Goal: Task Accomplishment & Management: Complete application form

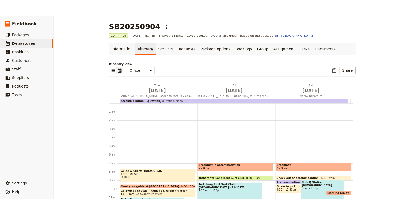
scroll to position [81, 0]
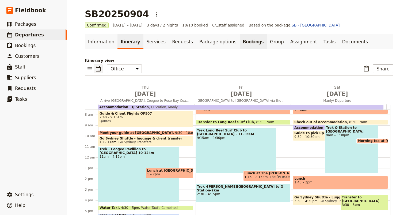
click at [240, 43] on link "Bookings" at bounding box center [253, 41] width 27 height 15
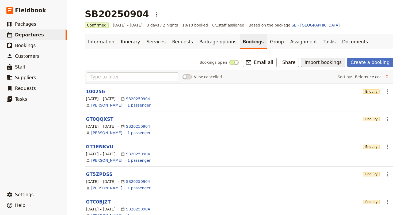
click at [324, 61] on button "Import bookings" at bounding box center [323, 62] width 44 height 9
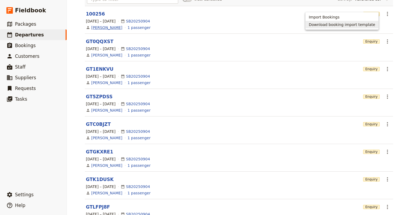
scroll to position [24, 0]
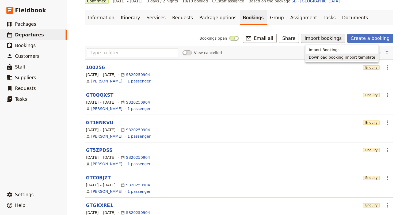
click at [246, 50] on div "View cancelled Sort by: Reference code Contact Status PAX Most recently updated…" at bounding box center [239, 52] width 304 height 9
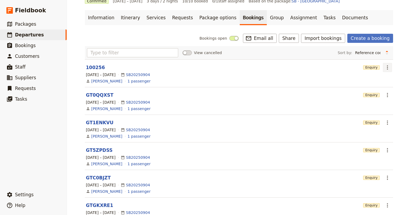
click at [384, 67] on icon "Actions" at bounding box center [387, 67] width 6 height 6
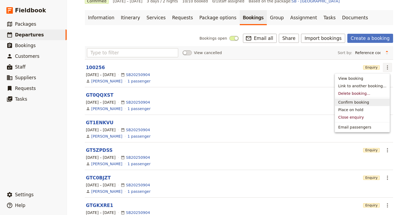
click at [367, 100] on span "Confirm booking" at bounding box center [353, 102] width 31 height 5
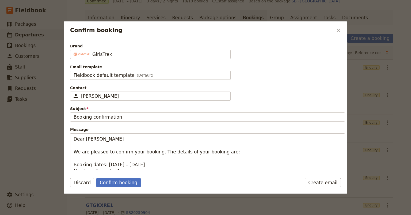
click at [117, 187] on div "Create email Confirm booking Discard" at bounding box center [206, 186] width 284 height 16
click at [123, 184] on button "Confirm booking" at bounding box center [118, 182] width 44 height 9
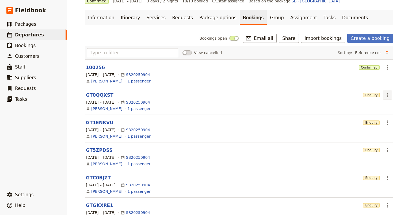
click at [385, 93] on icon "Actions" at bounding box center [387, 95] width 6 height 6
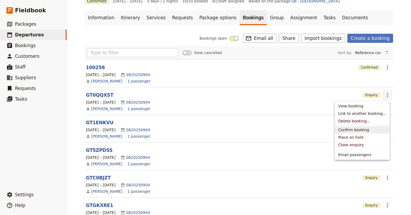
click at [357, 129] on span "Confirm booking" at bounding box center [353, 129] width 31 height 5
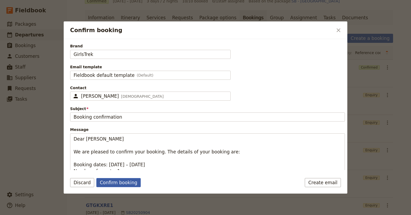
click at [120, 180] on button "Confirm booking" at bounding box center [118, 182] width 44 height 9
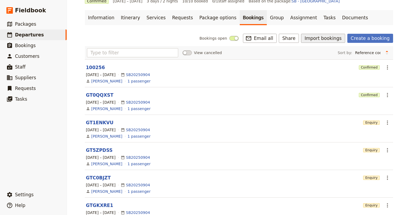
click at [329, 41] on button "Import bookings" at bounding box center [323, 38] width 44 height 9
click at [311, 51] on span "Import Bookings" at bounding box center [324, 49] width 31 height 5
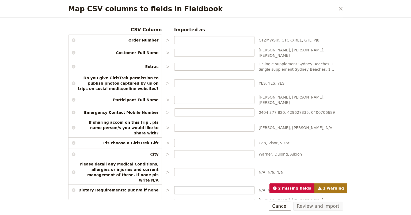
scroll to position [0, 0]
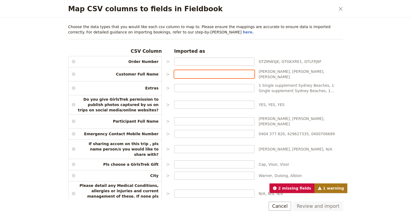
click at [186, 74] on input "Map CSV columns to fields in Fieldbook" at bounding box center [215, 73] width 76 height 5
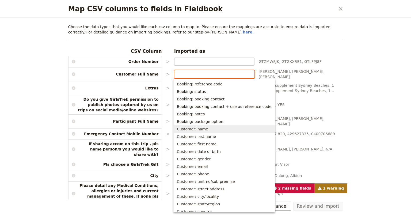
click at [190, 131] on button "Customer: name" at bounding box center [224, 128] width 101 height 7
type input "Customer: name"
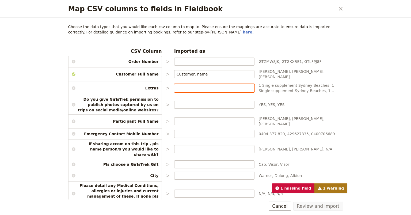
click at [177, 86] on input "Map CSV columns to fields in Fieldbook" at bounding box center [215, 87] width 76 height 5
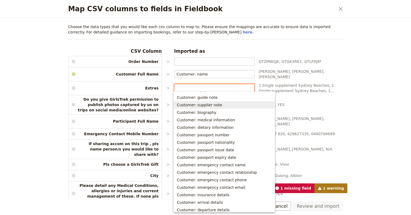
scroll to position [144, 0]
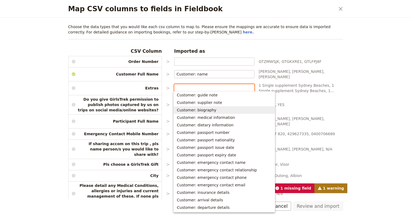
click at [193, 110] on span "Customer: biography" at bounding box center [197, 109] width 40 height 5
type input "Customer: biography"
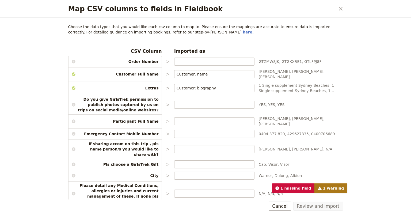
click at [189, 97] on div "CSV Column Imported as Order Number > GTZMWSJK, GTGKXRE1, GTLFPJ8F Customer Ful…" at bounding box center [205, 152] width 275 height 209
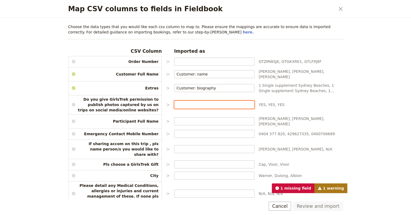
click at [184, 102] on input "Map CSV columns to fields in Fieldbook" at bounding box center [215, 104] width 76 height 5
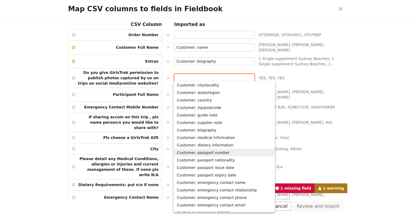
scroll to position [107, 0]
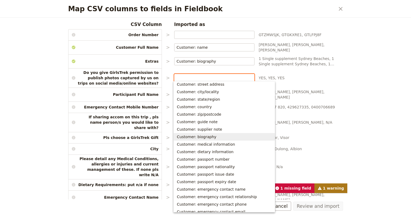
click at [186, 136] on span "Customer: biography" at bounding box center [197, 136] width 40 height 5
type input "Customer: biography"
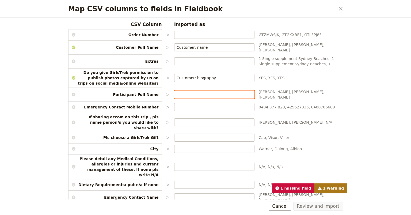
click at [195, 92] on input "Map CSV columns to fields in Fieldbook" at bounding box center [215, 94] width 76 height 5
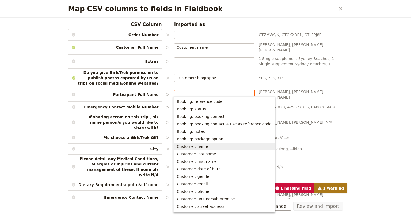
click at [197, 149] on span "Customer: name" at bounding box center [192, 146] width 31 height 5
type input "Customer: name"
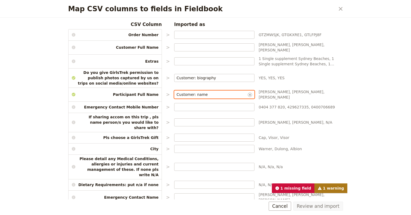
scroll to position [52, 0]
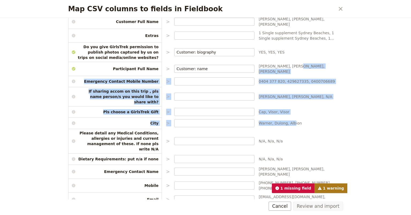
drag, startPoint x: 290, startPoint y: 82, endPoint x: 287, endPoint y: 121, distance: 39.7
click at [289, 118] on div "CSV Column Imported as Order Number > GTZMWSJK, GTGKXRE1, GTLFPJ8F Customer Ful…" at bounding box center [205, 99] width 275 height 209
click at [342, 8] on icon "Close dialog" at bounding box center [341, 9] width 6 height 6
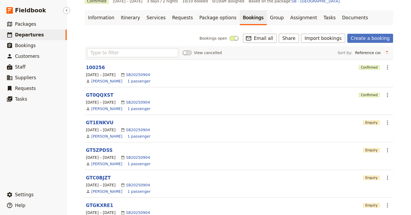
click at [26, 35] on span "Departures" at bounding box center [29, 34] width 29 height 5
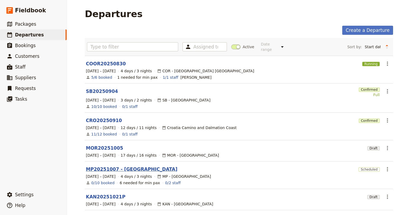
click at [101, 166] on link "MP20251007 - [GEOGRAPHIC_DATA]" at bounding box center [132, 169] width 92 height 6
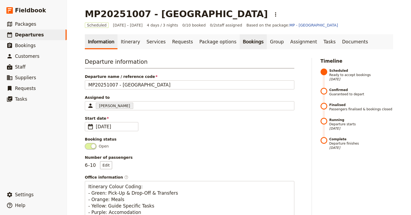
click at [240, 44] on link "Bookings" at bounding box center [253, 41] width 27 height 15
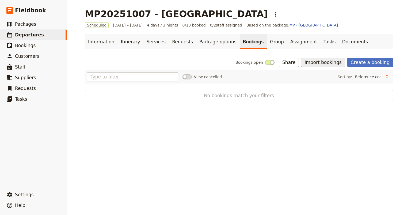
click at [325, 64] on button "Import bookings" at bounding box center [323, 62] width 44 height 9
click at [315, 73] on span "Import Bookings" at bounding box center [324, 73] width 31 height 5
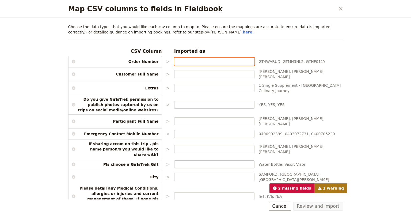
click at [180, 62] on input "Map CSV columns to fields in Fieldbook" at bounding box center [215, 61] width 76 height 5
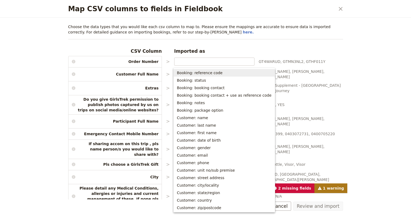
click at [224, 42] on div "Choose the data types that you would like each csv column to map to. Please ens…" at bounding box center [205, 148] width 275 height 248
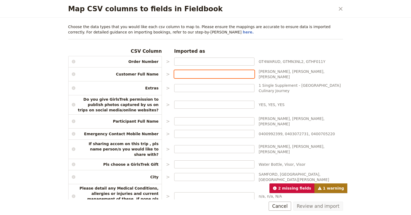
click at [177, 73] on input "Map CSV columns to fields in Fieldbook" at bounding box center [215, 73] width 76 height 5
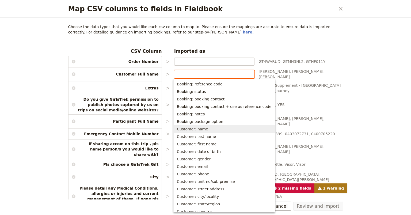
click at [198, 130] on span "Customer: name" at bounding box center [192, 128] width 31 height 5
type input "Customer: name"
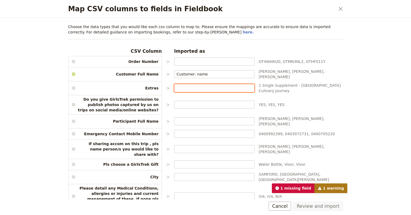
click at [180, 85] on input "Map CSV columns to fields in Fieldbook" at bounding box center [215, 87] width 76 height 5
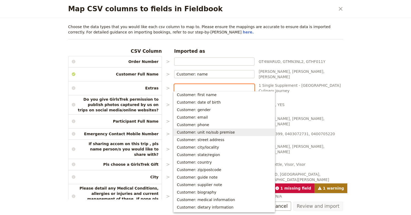
scroll to position [63, 0]
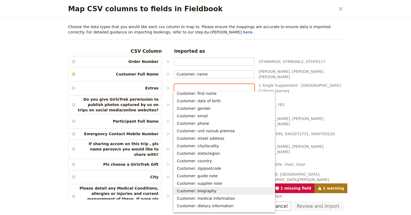
click at [198, 191] on span "Customer: biography" at bounding box center [197, 190] width 40 height 5
type input "Customer: biography"
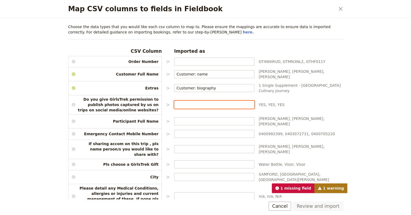
click at [177, 102] on input "Map CSV columns to fields in Fieldbook" at bounding box center [215, 104] width 76 height 5
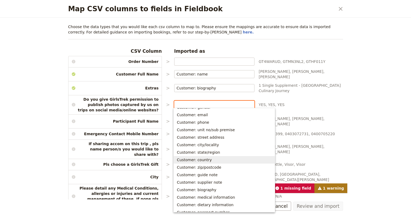
scroll to position [81, 0]
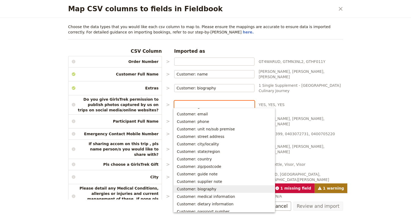
click at [202, 189] on span "Customer: biography" at bounding box center [197, 188] width 40 height 5
type input "Customer: biography"
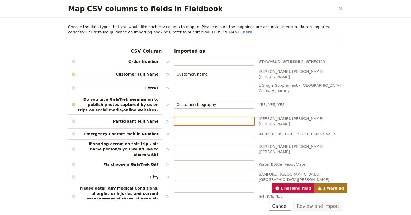
click at [179, 119] on input "Map CSV columns to fields in Fieldbook" at bounding box center [215, 121] width 76 height 5
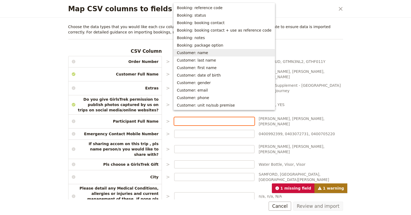
click at [186, 53] on span "Customer: name" at bounding box center [192, 52] width 31 height 5
type input "Customer: name"
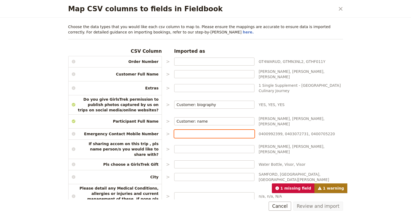
click at [180, 131] on input "Map CSV columns to fields in Fieldbook" at bounding box center [215, 133] width 76 height 5
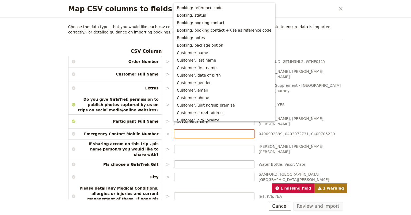
scroll to position [146, 0]
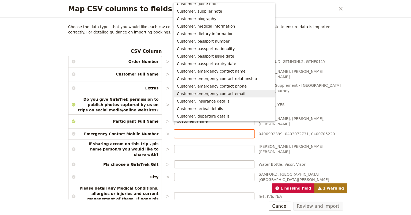
click at [200, 95] on span "Customer: emergency contact email" at bounding box center [211, 93] width 69 height 5
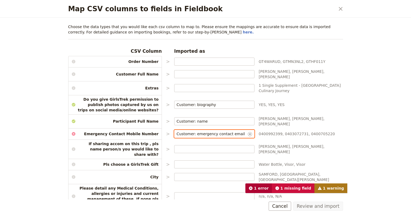
type input "Customer: emergency contact email"
click at [249, 133] on icon "Clear input" at bounding box center [250, 134] width 2 height 2
click at [185, 131] on input "Map CSV columns to fields in Fieldbook" at bounding box center [215, 133] width 76 height 5
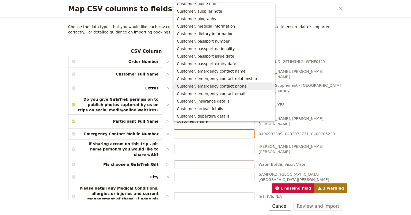
click at [197, 86] on span "Customer: emergency contact phone" at bounding box center [212, 86] width 70 height 5
type input "Customer: emergency contact phone"
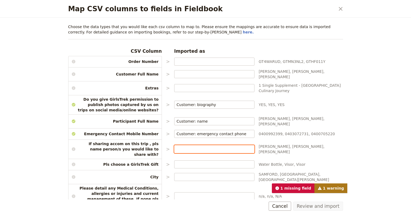
click at [184, 146] on input "Map CSV columns to fields in Fieldbook" at bounding box center [215, 148] width 76 height 5
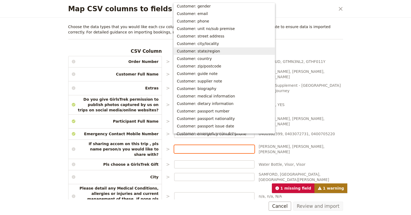
scroll to position [93, 0]
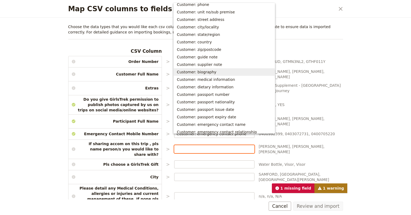
click at [201, 71] on span "Customer: biography" at bounding box center [197, 71] width 40 height 5
type input "Customer: biography"
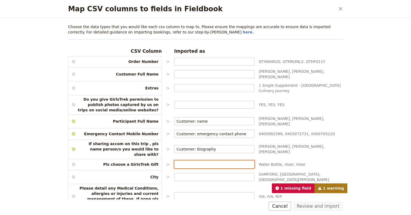
click at [182, 162] on input "Map CSV columns to fields in Fieldbook" at bounding box center [215, 164] width 76 height 5
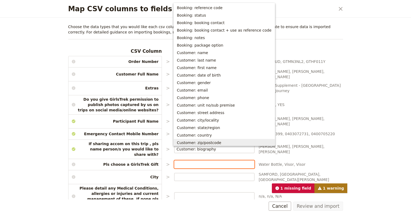
scroll to position [122, 0]
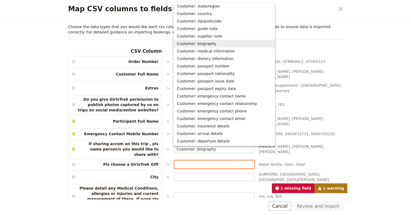
click at [201, 44] on span "Customer: biography" at bounding box center [197, 43] width 40 height 5
type input "Customer: biography"
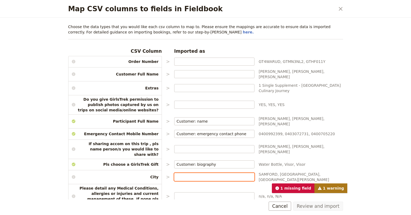
click at [181, 174] on input "Map CSV columns to fields in Fieldbook" at bounding box center [215, 176] width 76 height 5
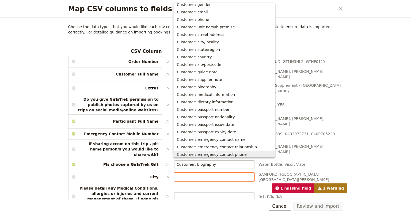
scroll to position [78, 0]
click at [207, 43] on span "Customer: city/locality" at bounding box center [198, 42] width 42 height 5
type input "Customer: city/locality"
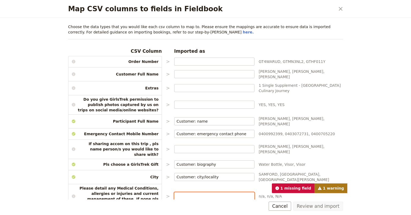
click at [177, 194] on input "Map CSV columns to fields in Fieldbook" at bounding box center [215, 196] width 76 height 5
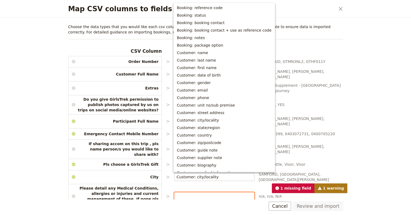
scroll to position [95, 0]
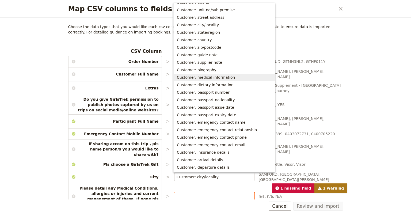
click at [200, 77] on span "Customer: medical information" at bounding box center [206, 77] width 58 height 5
type input "Customer: medical information"
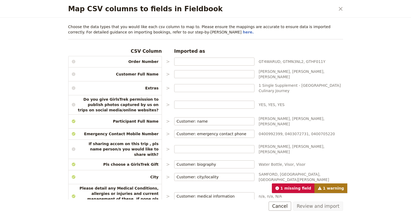
click at [176, 193] on div "1 missing field 1 warning" at bounding box center [205, 188] width 275 height 10
click at [183, 212] on input "Map CSV columns to fields in Fieldbook" at bounding box center [215, 214] width 76 height 5
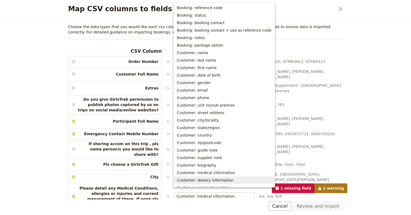
click at [209, 180] on span "Customer: dietary information" at bounding box center [205, 180] width 57 height 5
type input "Customer: dietary information"
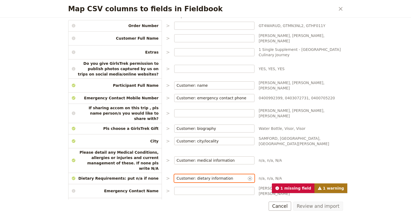
scroll to position [52, 0]
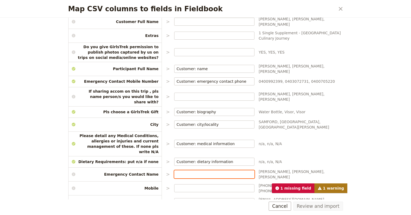
click at [191, 172] on input "Map CSV columns to fields in Fieldbook" at bounding box center [215, 174] width 76 height 5
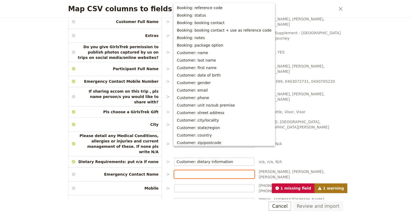
scroll to position [122, 0]
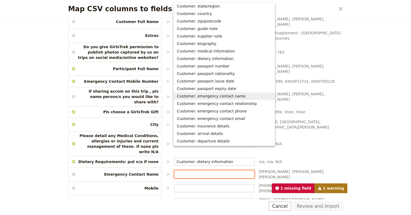
click at [202, 96] on span "Customer: emergency contact name" at bounding box center [211, 95] width 69 height 5
type input "Customer: emergency contact name"
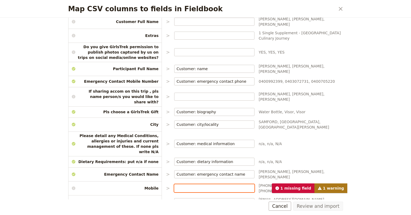
click at [183, 186] on input "Map CSV columns to fields in Fieldbook" at bounding box center [215, 188] width 76 height 5
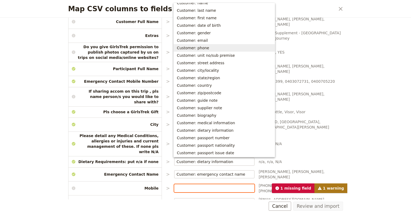
scroll to position [50, 0]
click at [198, 49] on span "Customer: phone" at bounding box center [193, 48] width 32 height 5
type input "Customer: phone"
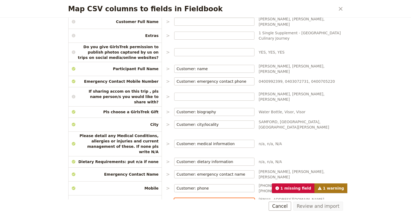
click at [184, 199] on input "Map CSV columns to fields in Fieldbook" at bounding box center [215, 201] width 76 height 5
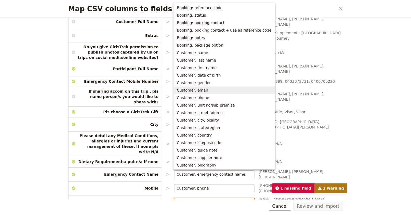
click at [200, 90] on span "Customer: email" at bounding box center [192, 90] width 31 height 5
type input "Customer: email"
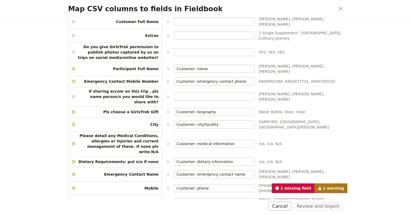
click at [205, 202] on div "Review and import Cancel" at bounding box center [205, 206] width 275 height 9
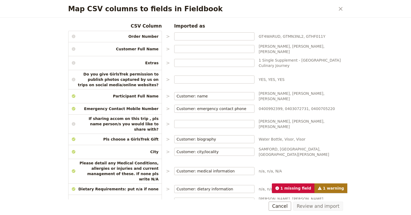
scroll to position [0, 0]
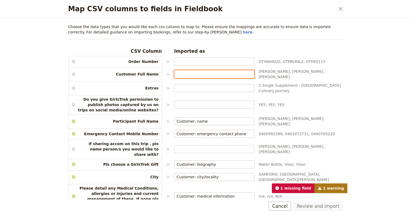
click at [192, 74] on input "Map CSV columns to fields in Fieldbook" at bounding box center [215, 73] width 76 height 5
click at [341, 9] on icon "Close dialog" at bounding box center [341, 9] width 4 height 4
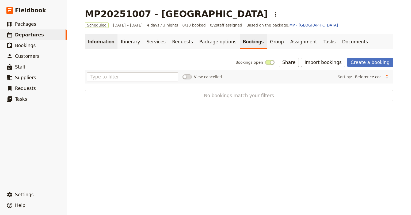
click at [100, 44] on link "Information" at bounding box center [101, 41] width 33 height 15
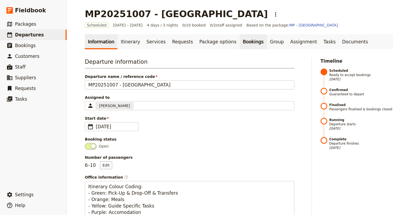
click at [240, 45] on link "Bookings" at bounding box center [253, 41] width 27 height 15
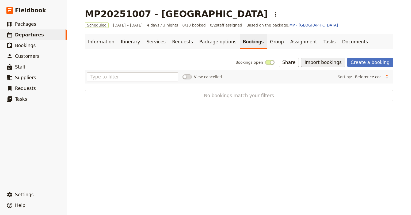
click at [320, 65] on button "Import bookings" at bounding box center [323, 62] width 44 height 9
click at [323, 76] on span "Import Bookings" at bounding box center [324, 73] width 31 height 5
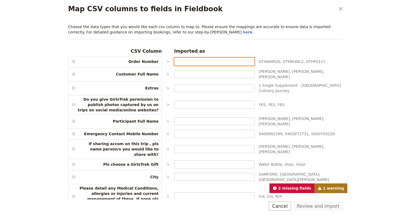
click at [199, 62] on input "Map CSV columns to fields in Fieldbook" at bounding box center [215, 61] width 76 height 5
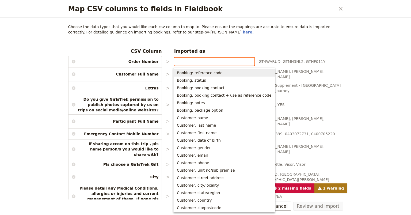
click at [188, 70] on span "Booking: reference code" at bounding box center [200, 72] width 46 height 5
type input "Booking: reference code"
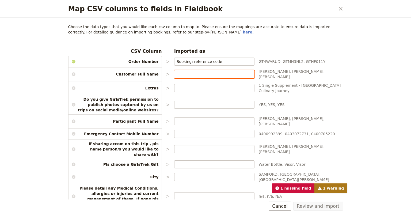
click at [188, 71] on input "Map CSV columns to fields in Fieldbook" at bounding box center [215, 73] width 76 height 5
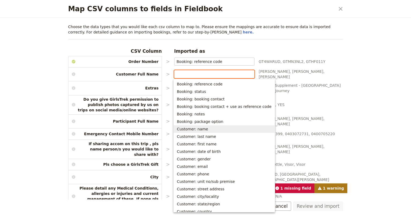
click at [196, 130] on span "Customer: name" at bounding box center [192, 128] width 31 height 5
type input "Customer: name"
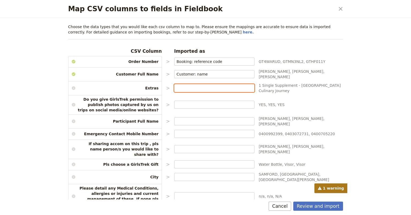
click at [215, 85] on input "Map CSV columns to fields in Fieldbook" at bounding box center [215, 87] width 76 height 5
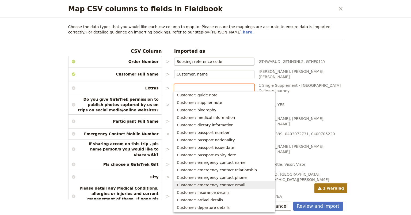
scroll to position [90, 0]
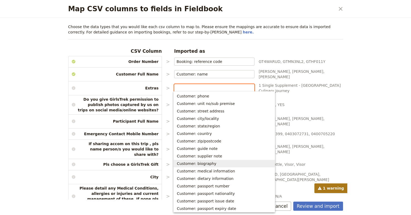
click at [203, 162] on span "Customer: biography" at bounding box center [197, 163] width 40 height 5
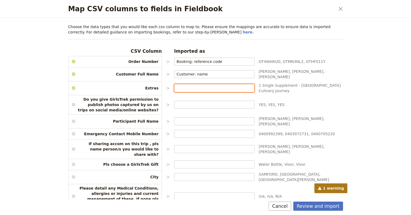
type input "Customer: biography"
click at [218, 97] on div "CSV Column Imported as Order Number > Booking: reference code ​ GT4WARUD, GTMN3…" at bounding box center [205, 154] width 275 height 212
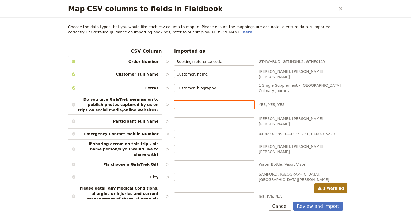
click at [210, 102] on input "Map CSV columns to fields in Fieldbook" at bounding box center [215, 104] width 76 height 5
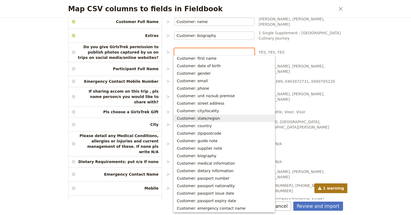
scroll to position [54, 0]
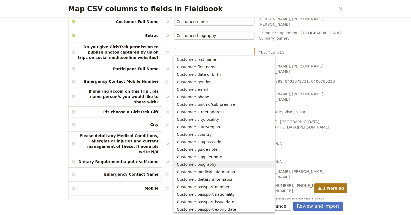
click at [199, 164] on span "Customer: biography" at bounding box center [197, 164] width 40 height 5
type input "Customer: biography"
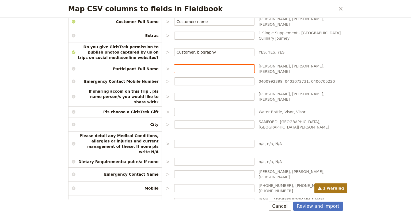
click at [217, 66] on input "Map CSV columns to fields in Fieldbook" at bounding box center [215, 68] width 76 height 5
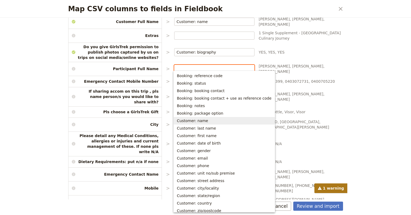
click at [203, 120] on span "Customer: name" at bounding box center [192, 120] width 31 height 5
type input "Customer: name"
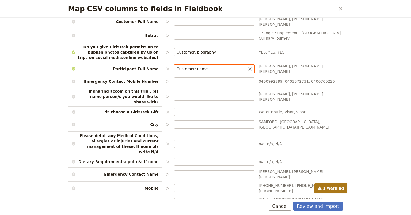
scroll to position [0, 0]
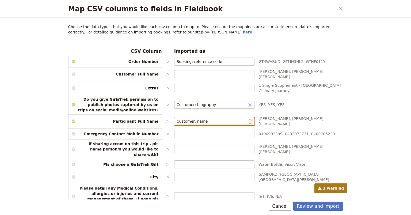
click at [248, 103] on icon "Clear input" at bounding box center [250, 105] width 4 height 4
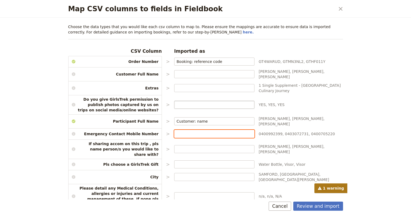
click at [209, 131] on input "Map CSV columns to fields in Fieldbook" at bounding box center [215, 133] width 76 height 5
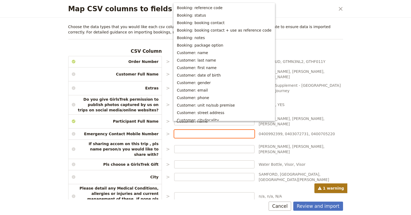
scroll to position [146, 0]
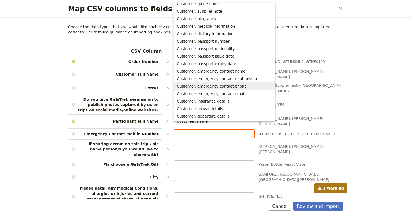
click at [220, 86] on span "Customer: emergency contact phone" at bounding box center [212, 86] width 70 height 5
type input "Customer: emergency contact phone"
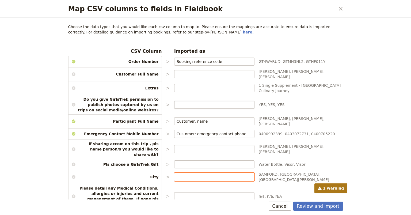
click at [187, 174] on input "Map CSV columns to fields in Fieldbook" at bounding box center [215, 176] width 76 height 5
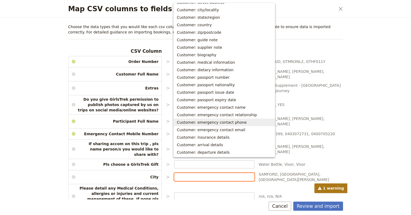
scroll to position [57, 0]
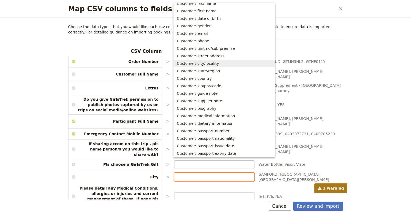
click at [214, 62] on span "Customer: city/locality" at bounding box center [224, 63] width 95 height 5
type input "Customer: city/locality"
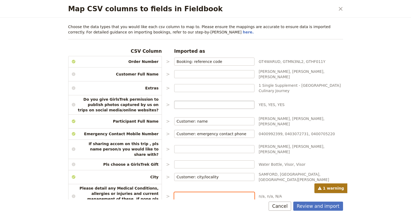
click at [182, 194] on input "Map CSV columns to fields in Fieldbook" at bounding box center [215, 196] width 76 height 5
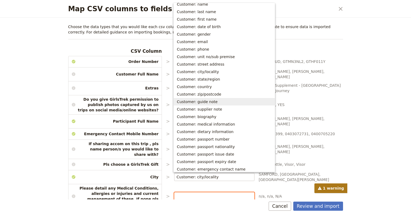
scroll to position [54, 0]
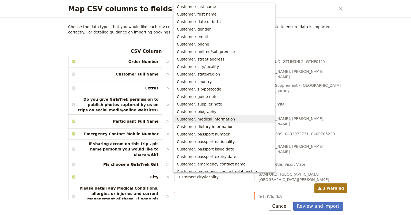
click at [217, 120] on span "Customer: medical information" at bounding box center [206, 118] width 58 height 5
type input "Customer: medical information"
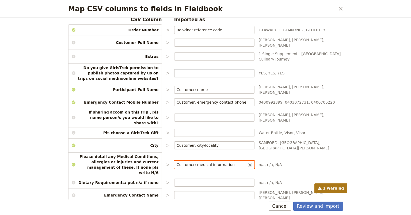
scroll to position [52, 0]
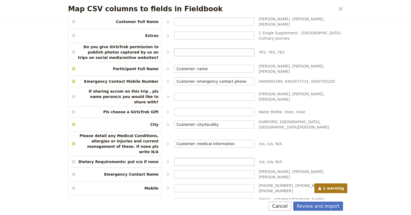
click at [199, 158] on label "Map CSV columns to fields in Fieldbook" at bounding box center [214, 162] width 80 height 8
click at [199, 159] on input "Map CSV columns to fields in Fieldbook" at bounding box center [215, 161] width 76 height 5
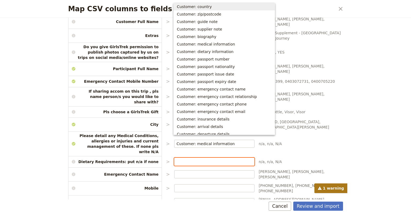
scroll to position [133, 0]
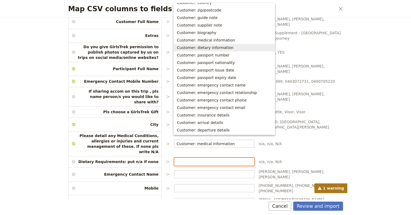
click at [220, 49] on span "Customer: dietary information" at bounding box center [205, 47] width 57 height 5
type input "Customer: dietary information"
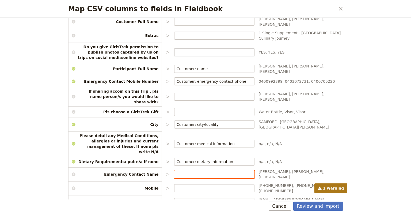
click at [189, 172] on input "Map CSV columns to fields in Fieldbook" at bounding box center [215, 174] width 76 height 5
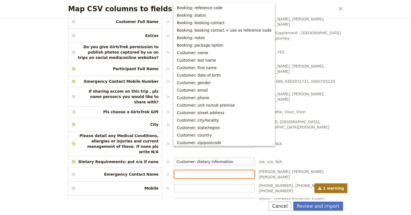
scroll to position [121, 0]
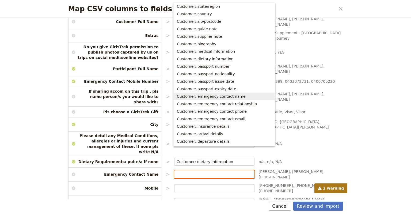
click at [232, 98] on span "Customer: emergency contact name" at bounding box center [211, 96] width 69 height 5
type input "Customer: emergency contact name"
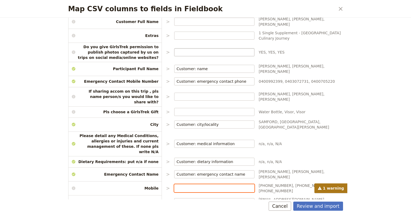
click at [212, 186] on input "Map CSV columns to fields in Fieldbook" at bounding box center [215, 188] width 76 height 5
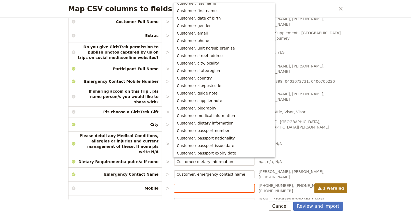
scroll to position [0, 0]
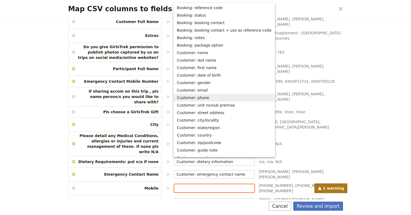
click at [197, 98] on span "Customer: phone" at bounding box center [193, 97] width 32 height 5
type input "Customer: phone"
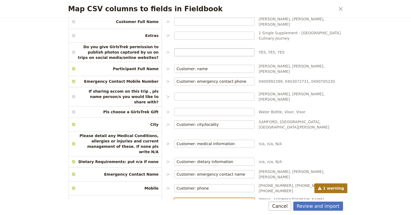
click at [197, 199] on input "Map CSV columns to fields in Fieldbook" at bounding box center [215, 201] width 76 height 5
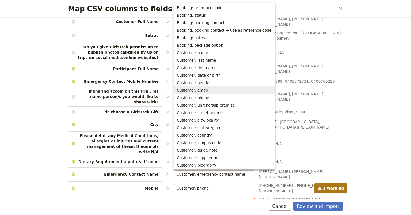
click at [208, 93] on button "Customer: email" at bounding box center [224, 89] width 101 height 7
type input "Customer: email"
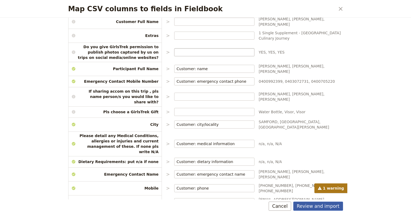
click at [304, 207] on button "Review and import" at bounding box center [318, 206] width 50 height 9
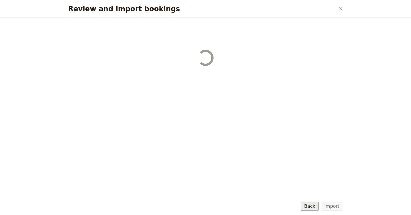
select select "6717178782311a747423a8a6"
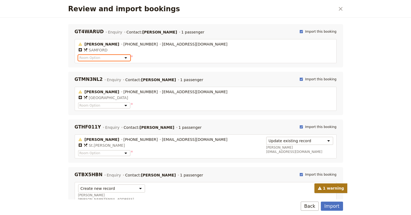
click at [121, 57] on select "Room Option Room Option: Single Room Room Option: Twin Room" at bounding box center [104, 58] width 52 height 6
select select "68787d8b180a2fb440f9e381"
click at [78, 55] on select "Room Option Room Option: Single Room Room Option: Twin Room" at bounding box center [104, 58] width 52 height 6
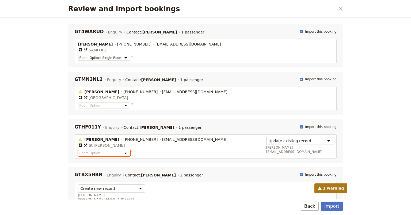
click at [122, 152] on select "Room Option Room Option: Single Room Room Option: Twin Room" at bounding box center [104, 153] width 52 height 6
select select "68787d8b180a2fb440f9e382"
click at [78, 150] on select "Room Option Room Option: Single Room Room Option: Twin Room" at bounding box center [104, 153] width 52 height 6
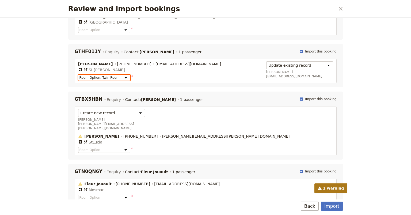
scroll to position [80, 0]
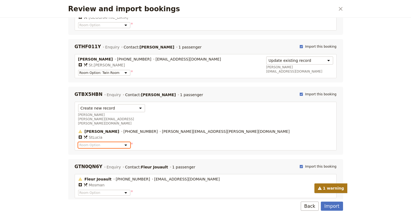
click at [121, 142] on select "Room Option Room Option: Single Room Room Option: Twin Room" at bounding box center [104, 145] width 52 height 6
select select "68787d8b180a2fb440f9e382"
click at [78, 142] on select "Room Option Room Option: Single Room Room Option: Twin Room" at bounding box center [104, 145] width 52 height 6
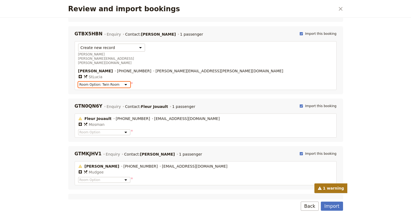
scroll to position [161, 0]
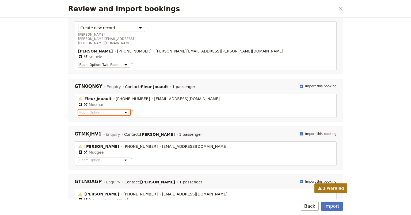
click at [121, 110] on select "Room Option Room Option: Single Room Room Option: Twin Room" at bounding box center [104, 113] width 52 height 6
select select "68787d8b180a2fb440f9e382"
click at [78, 110] on select "Room Option Room Option: Single Room Room Option: Twin Room" at bounding box center [104, 113] width 52 height 6
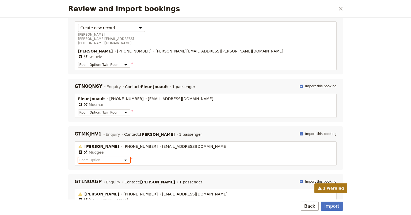
click at [121, 157] on select "Room Option Room Option: Single Room Room Option: Twin Room" at bounding box center [104, 160] width 52 height 6
select select "68787d8b180a2fb440f9e382"
click at [78, 157] on select "Room Option Room Option: Single Room Room Option: Twin Room" at bounding box center [104, 160] width 52 height 6
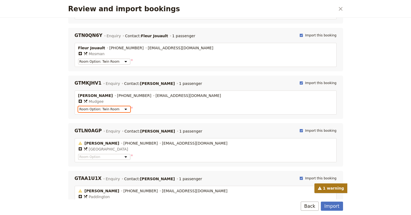
scroll to position [216, 0]
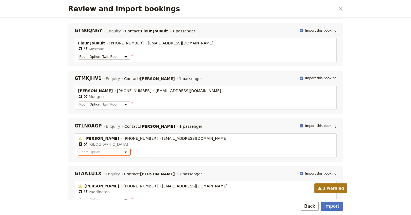
click at [121, 149] on select "Room Option Room Option: Single Room Room Option: Twin Room" at bounding box center [104, 152] width 52 height 6
select select "68787d8b180a2fb440f9e382"
click at [78, 149] on select "Room Option Room Option: Single Room Room Option: Twin Room" at bounding box center [104, 152] width 52 height 6
click at [120, 197] on select "Room Option Room Option: Single Room Room Option: Twin Room" at bounding box center [104, 200] width 52 height 6
select select "68787d8b180a2fb440f9e382"
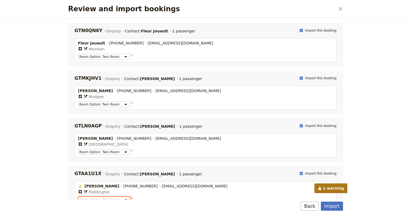
click at [78, 197] on select "Room Option Room Option: Single Room Room Option: Twin Room" at bounding box center [104, 200] width 52 height 6
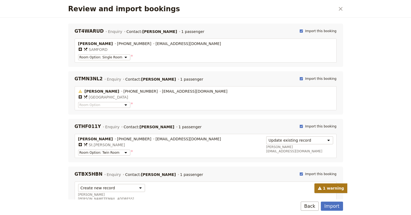
scroll to position [0, 0]
click at [334, 205] on button "Import" at bounding box center [332, 206] width 22 height 9
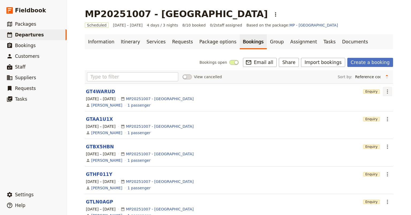
click at [387, 91] on icon "Actions" at bounding box center [387, 91] width 1 height 4
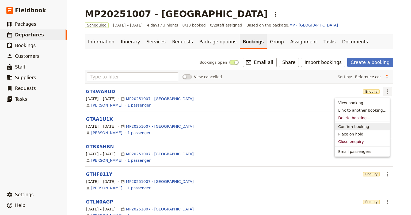
click at [352, 125] on span "Confirm booking" at bounding box center [353, 126] width 31 height 5
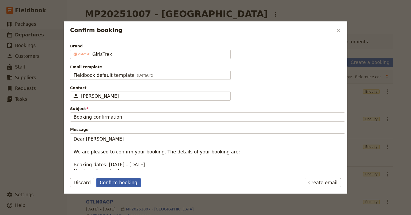
click at [109, 183] on button "Confirm booking" at bounding box center [118, 182] width 44 height 9
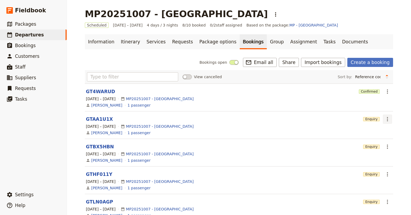
click at [387, 119] on icon "Actions" at bounding box center [387, 119] width 1 height 4
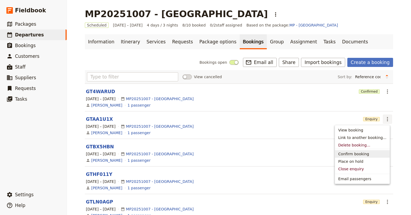
click at [355, 154] on span "Confirm booking" at bounding box center [353, 153] width 31 height 5
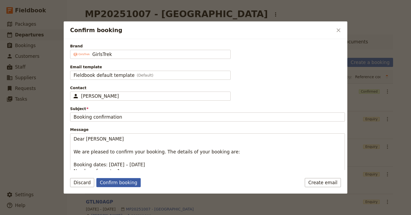
click at [110, 184] on button "Confirm booking" at bounding box center [118, 182] width 44 height 9
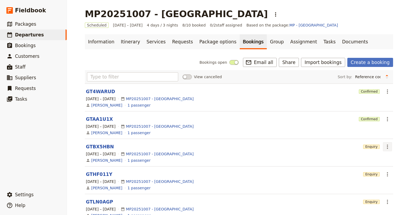
click at [384, 147] on icon "Actions" at bounding box center [387, 147] width 6 height 6
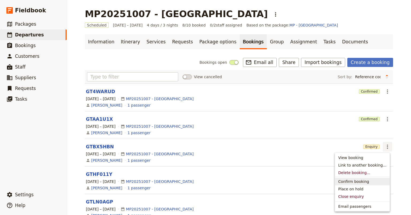
click at [351, 181] on span "Confirm booking" at bounding box center [353, 181] width 31 height 5
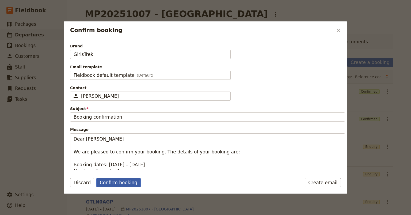
click at [117, 181] on button "Confirm booking" at bounding box center [118, 182] width 44 height 9
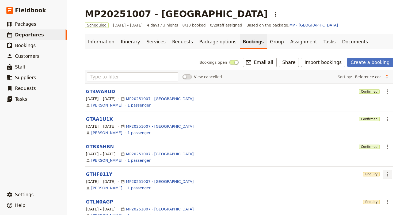
click at [386, 173] on icon "Actions" at bounding box center [387, 174] width 6 height 6
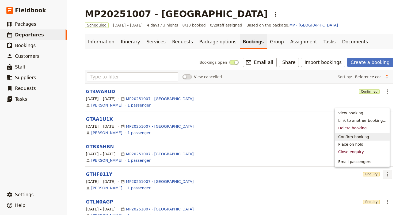
click at [353, 137] on span "Confirm booking" at bounding box center [353, 136] width 31 height 5
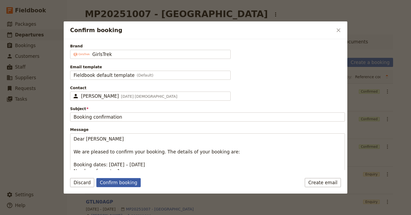
click at [126, 181] on button "Confirm booking" at bounding box center [118, 182] width 44 height 9
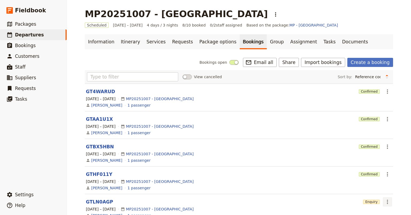
click at [386, 201] on icon "Actions" at bounding box center [387, 202] width 6 height 6
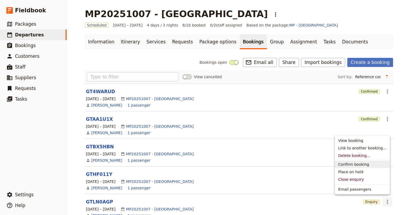
click at [348, 164] on span "Confirm booking" at bounding box center [353, 164] width 31 height 5
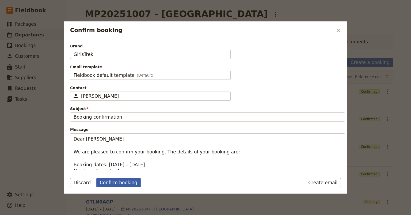
click at [116, 181] on button "Confirm booking" at bounding box center [118, 182] width 44 height 9
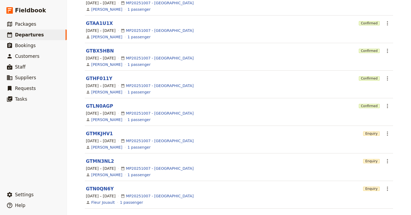
scroll to position [103, 0]
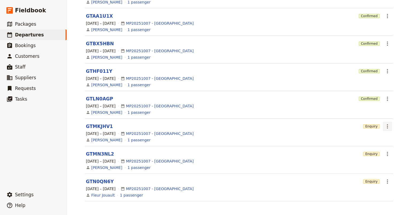
click at [386, 126] on icon "Actions" at bounding box center [387, 126] width 6 height 6
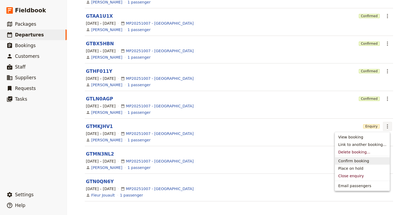
click at [351, 163] on span "Confirm booking" at bounding box center [353, 160] width 31 height 5
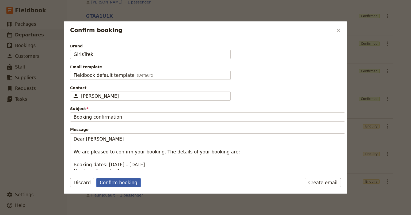
click at [117, 184] on button "Confirm booking" at bounding box center [118, 182] width 44 height 9
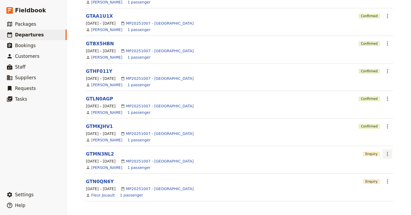
click at [387, 152] on icon "Actions" at bounding box center [387, 154] width 1 height 4
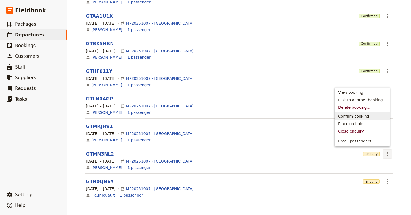
click at [346, 115] on span "Confirm booking" at bounding box center [353, 116] width 31 height 5
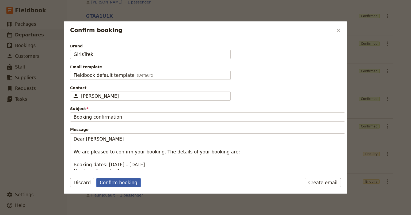
click at [118, 185] on button "Confirm booking" at bounding box center [118, 182] width 44 height 9
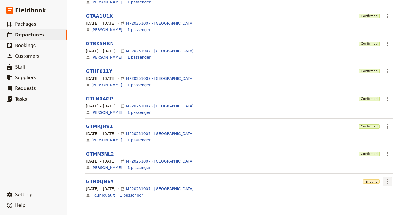
click at [387, 179] on icon "Actions" at bounding box center [387, 181] width 6 height 6
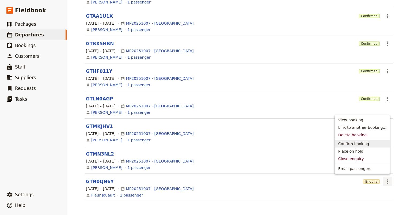
click at [351, 145] on span "Confirm booking" at bounding box center [353, 143] width 31 height 5
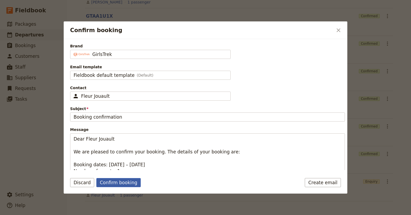
click at [108, 181] on button "Confirm booking" at bounding box center [118, 182] width 44 height 9
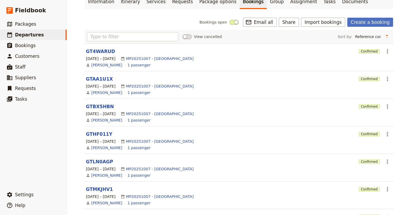
scroll to position [0, 0]
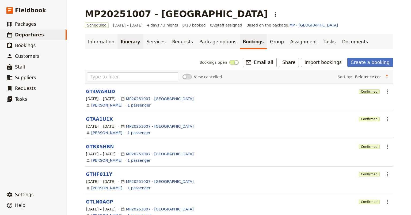
click at [123, 43] on link "Itinerary" at bounding box center [131, 41] width 26 height 15
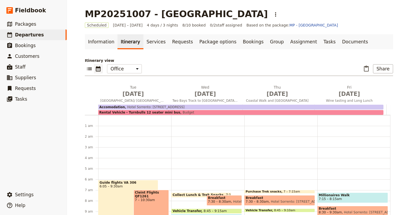
scroll to position [60, 0]
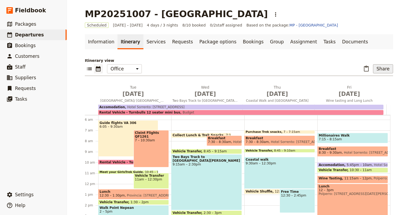
click at [382, 71] on button "Share" at bounding box center [383, 68] width 20 height 9
click at [363, 79] on span "Guide itinerary" at bounding box center [366, 80] width 28 height 5
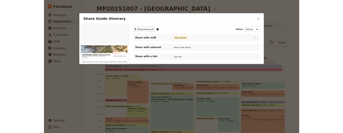
scroll to position [0, 0]
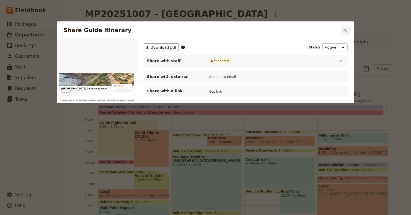
click at [346, 30] on icon "Close dialog" at bounding box center [346, 30] width 4 height 4
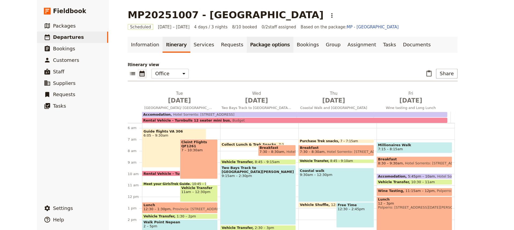
scroll to position [60, 0]
